Goal: Task Accomplishment & Management: Manage account settings

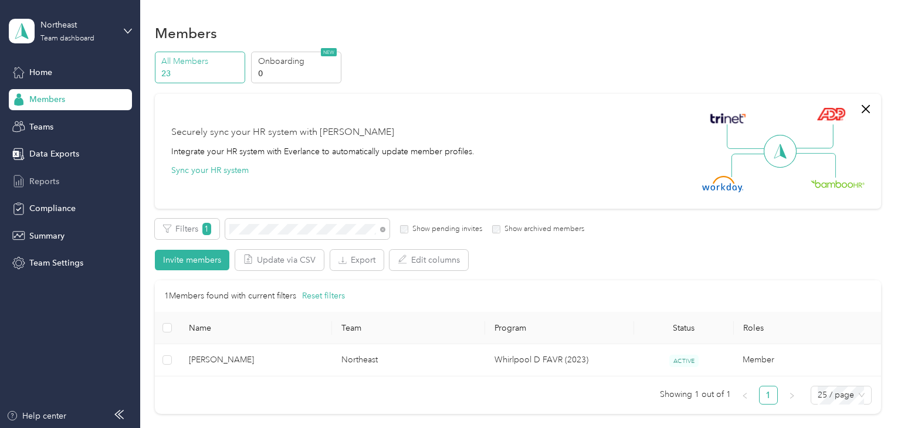
click at [38, 181] on span "Reports" at bounding box center [44, 181] width 30 height 12
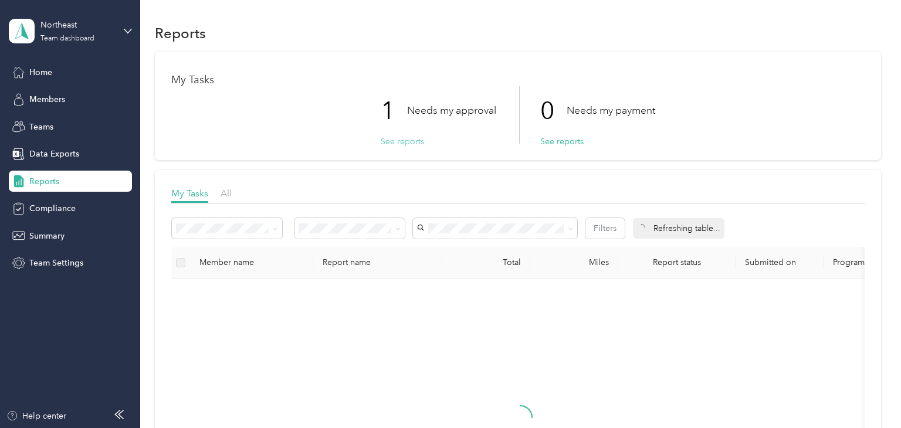
click at [412, 143] on button "See reports" at bounding box center [402, 142] width 43 height 12
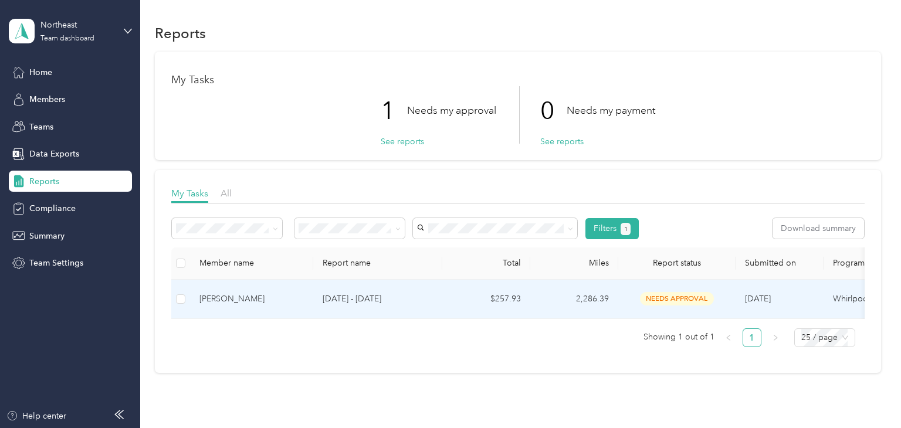
click at [427, 293] on p "[DATE] - [DATE]" at bounding box center [378, 299] width 110 height 13
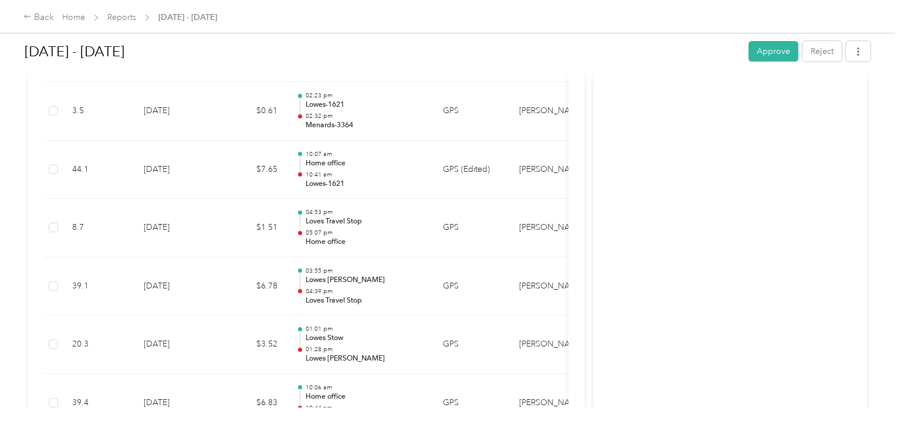
scroll to position [2828, 0]
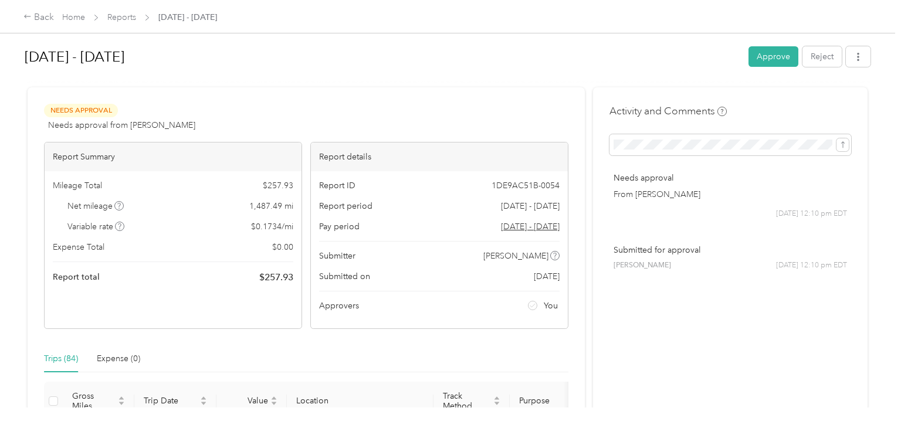
scroll to position [0, 0]
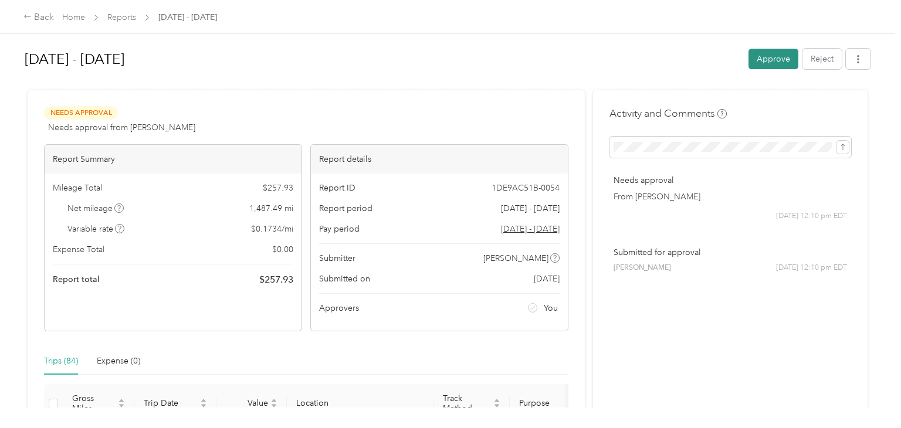
click at [780, 61] on button "Approve" at bounding box center [774, 59] width 50 height 21
